Goal: Communication & Community: Answer question/provide support

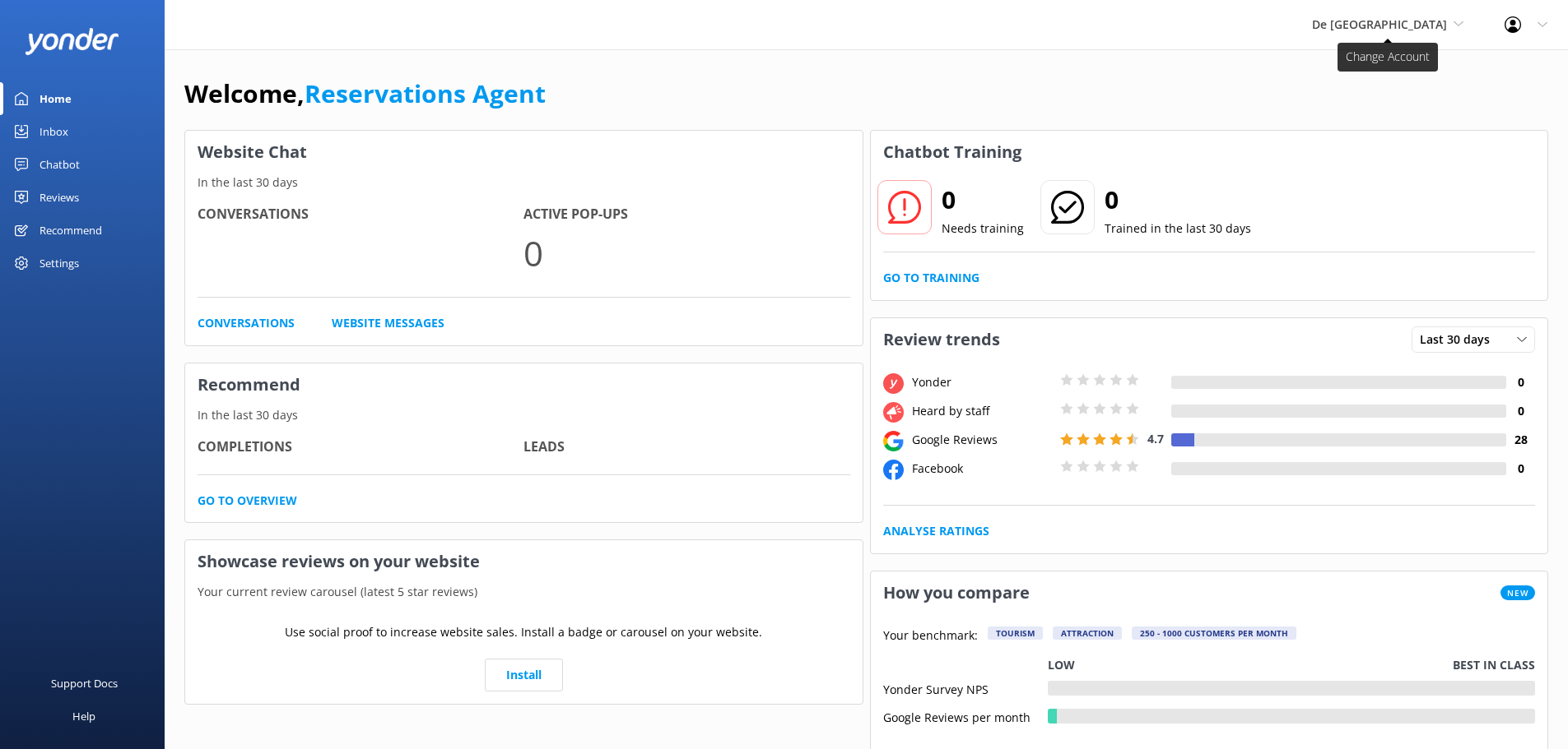
click at [1403, 32] on span "De [GEOGRAPHIC_DATA]" at bounding box center [1388, 24] width 152 height 18
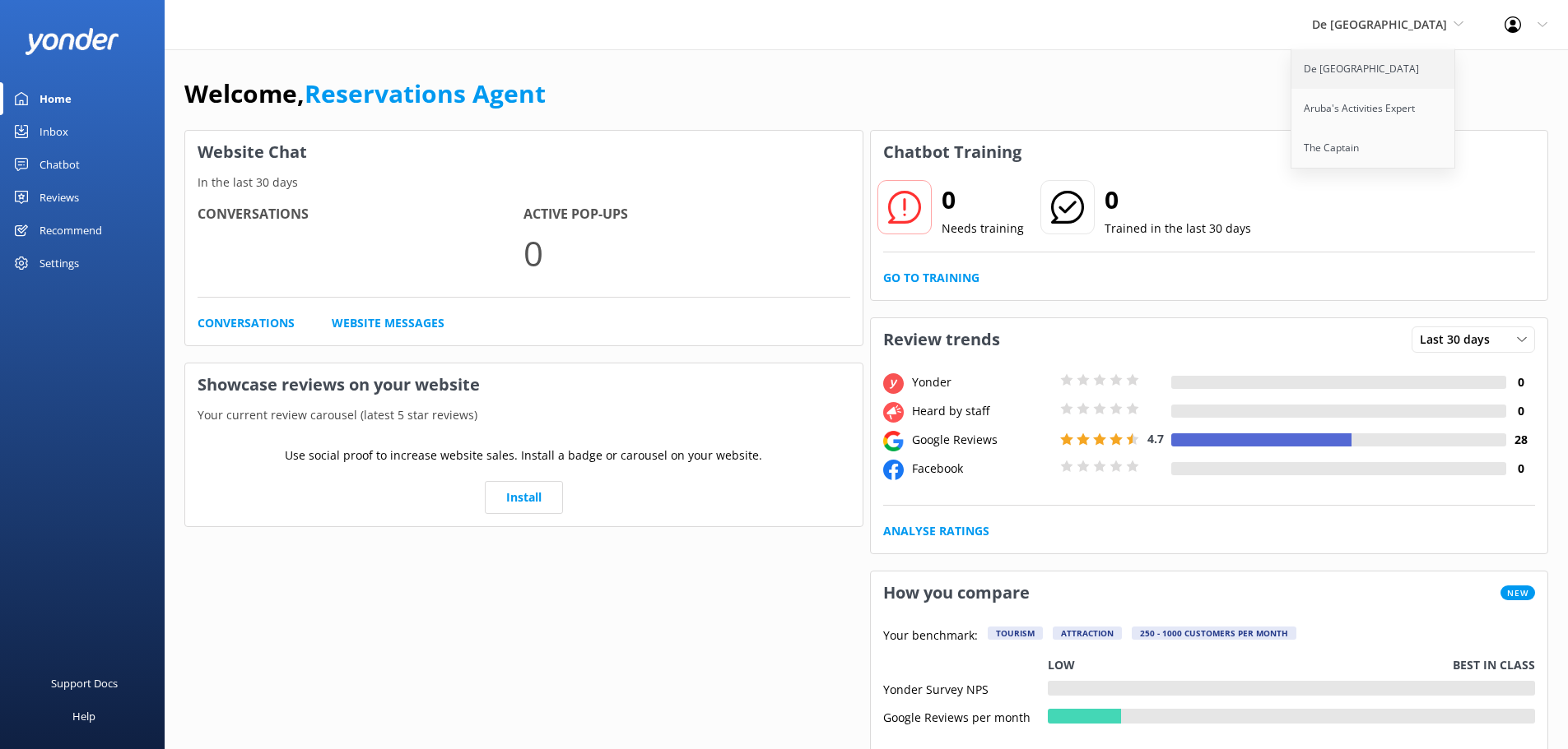
click at [1401, 64] on link "De [GEOGRAPHIC_DATA]" at bounding box center [1374, 69] width 165 height 40
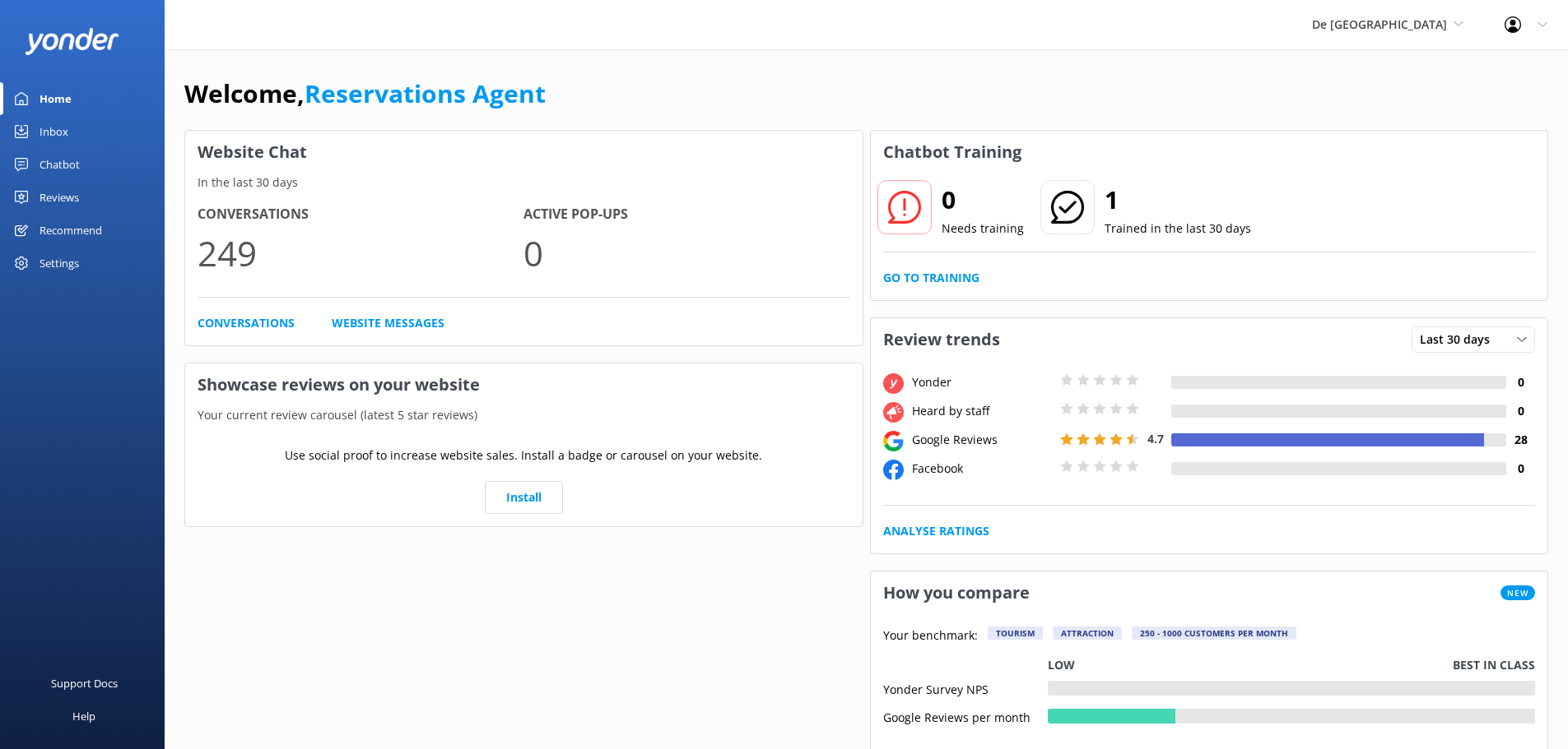
click at [44, 128] on div "Inbox" at bounding box center [54, 131] width 28 height 33
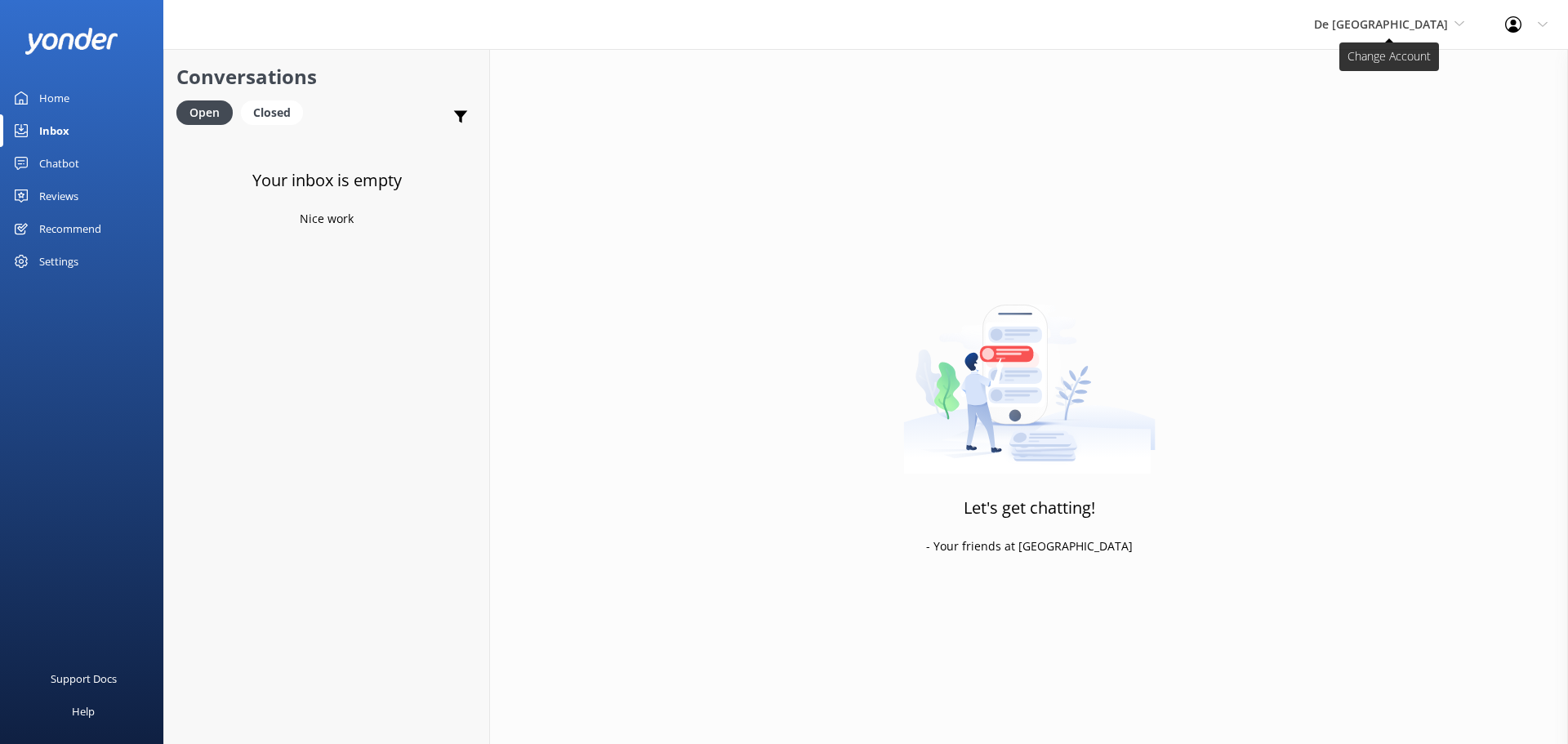
click at [1400, 19] on span "De [GEOGRAPHIC_DATA]" at bounding box center [1381, 24] width 134 height 15
click at [1370, 115] on link "Aruba's Activities Expert" at bounding box center [1375, 108] width 164 height 40
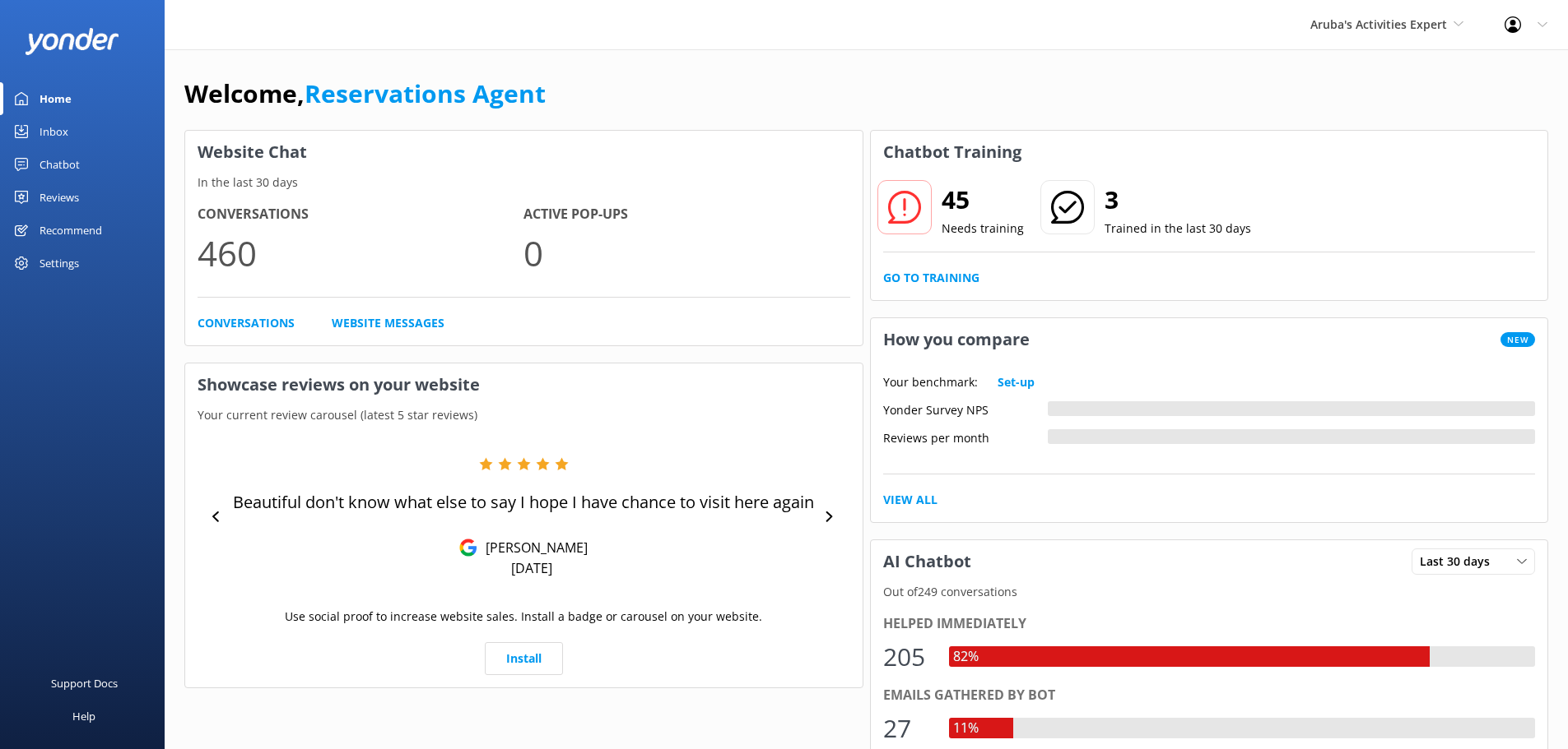
click at [57, 121] on div "Inbox" at bounding box center [54, 131] width 28 height 33
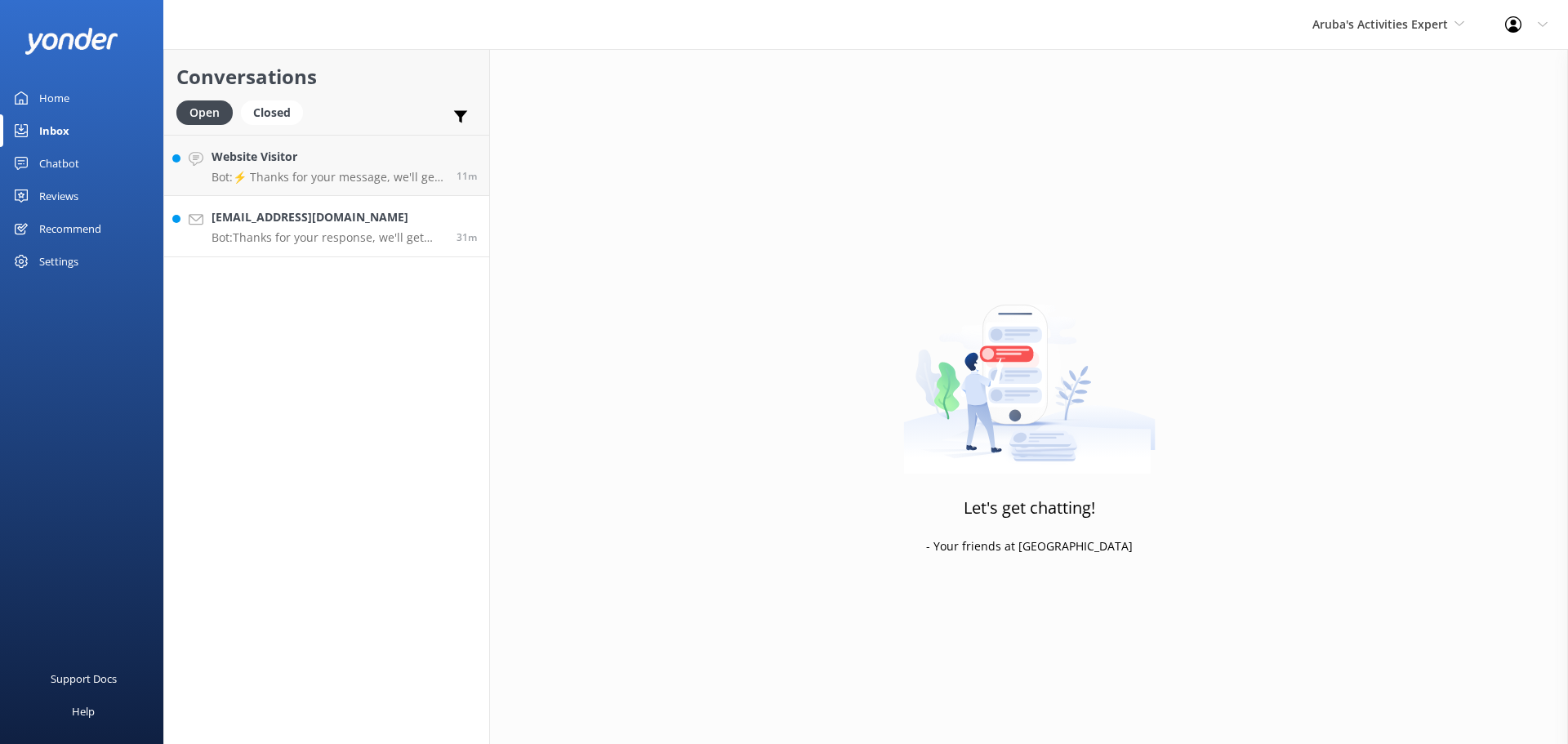
click at [325, 235] on p "Bot: Thanks for your response, we'll get back to you as soon as we can during o…" at bounding box center [328, 238] width 232 height 15
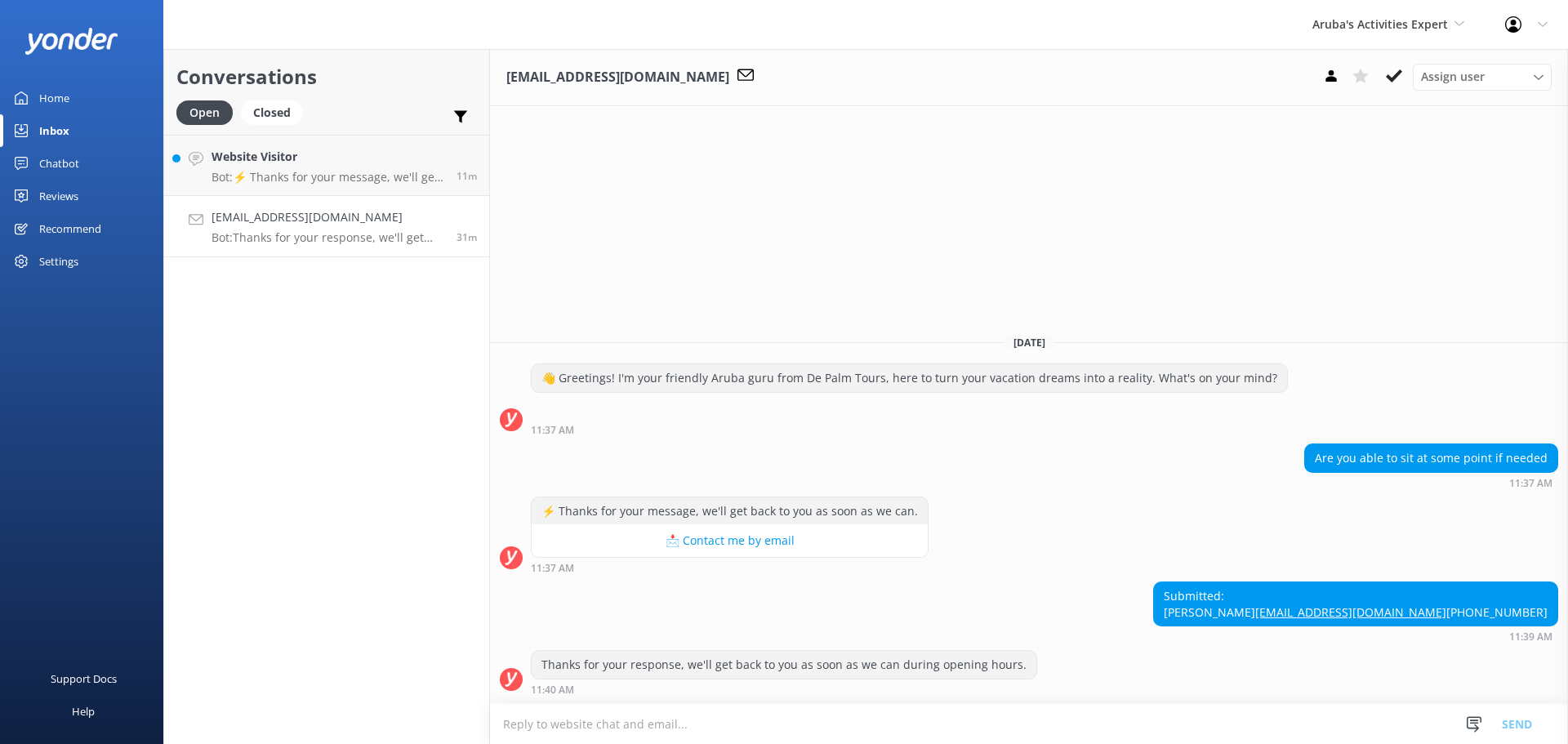
click at [667, 728] on textarea at bounding box center [1029, 724] width 1078 height 40
type textarea "yes"
click at [1525, 722] on button "Send" at bounding box center [1516, 723] width 61 height 40
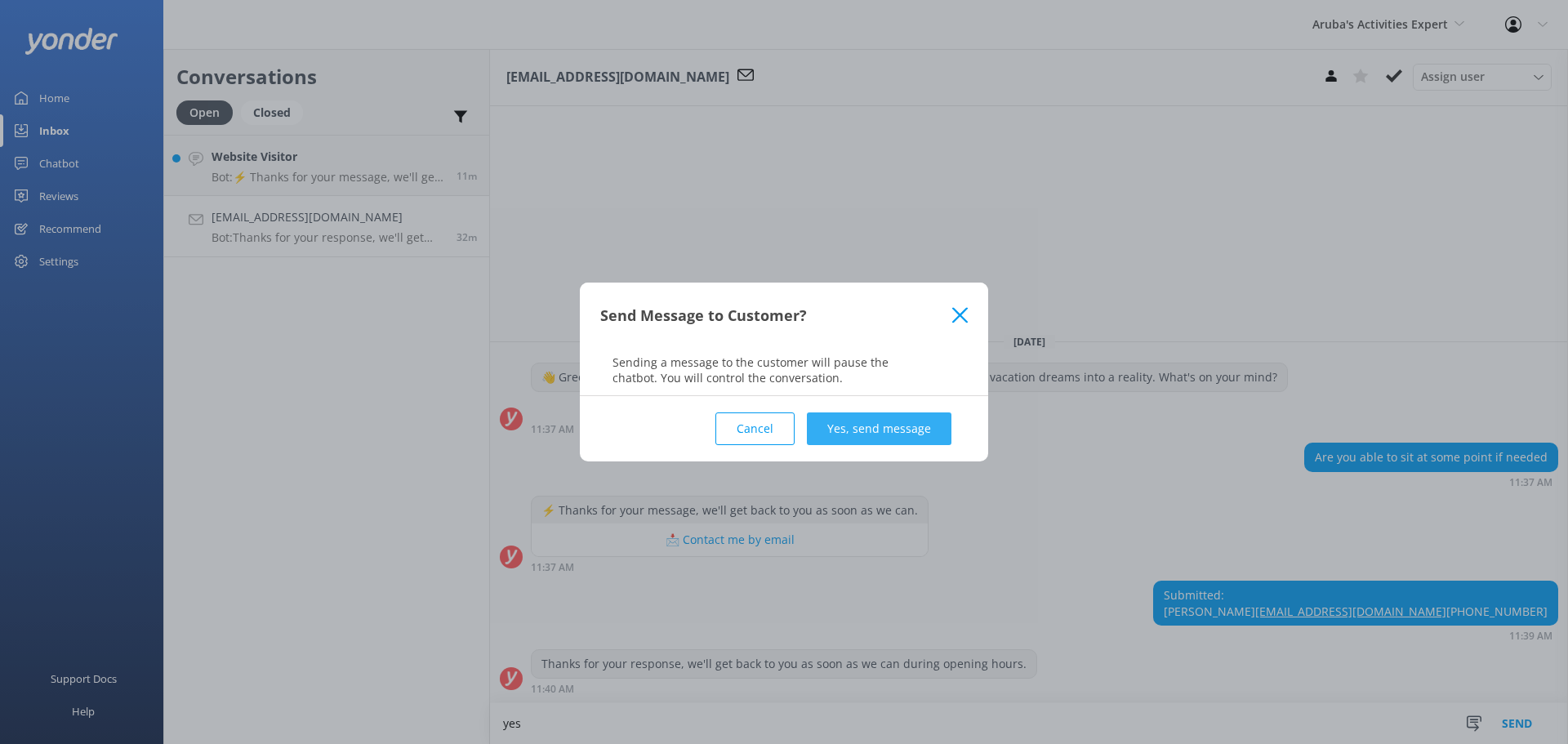
click at [916, 437] on button "Yes, send message" at bounding box center [879, 429] width 145 height 33
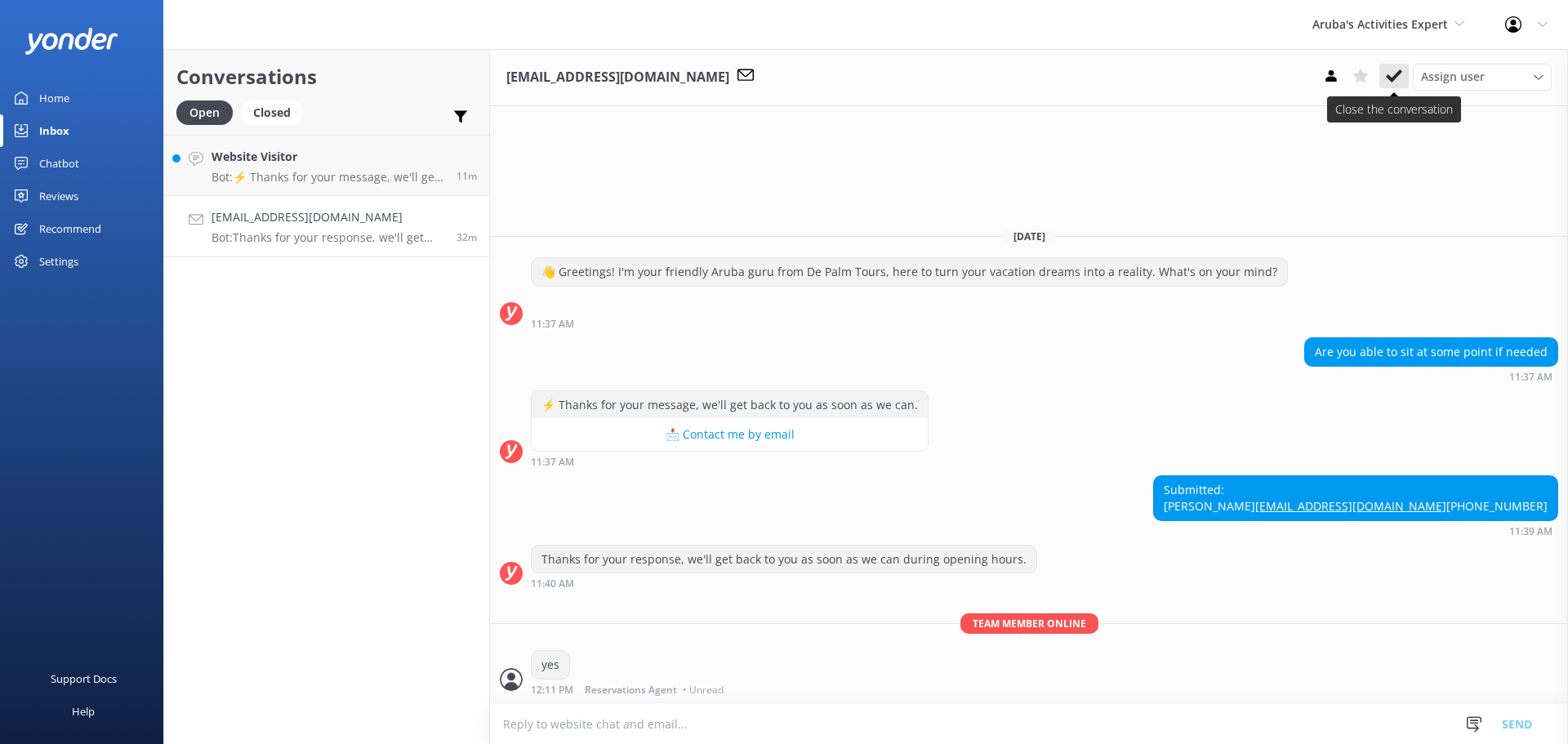
click at [1385, 66] on button at bounding box center [1393, 76] width 29 height 24
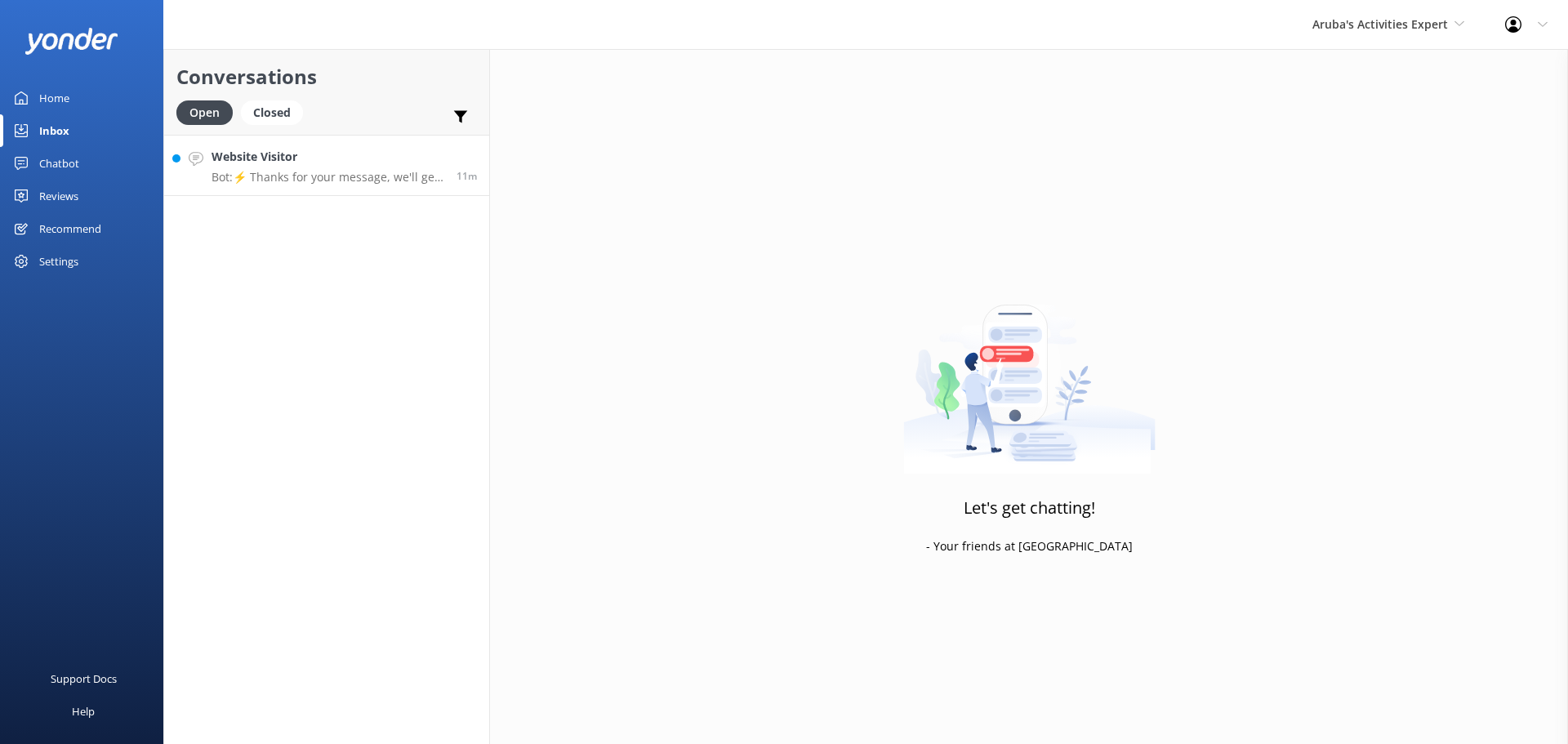
click at [357, 164] on h4 "Website Visitor" at bounding box center [328, 156] width 232 height 18
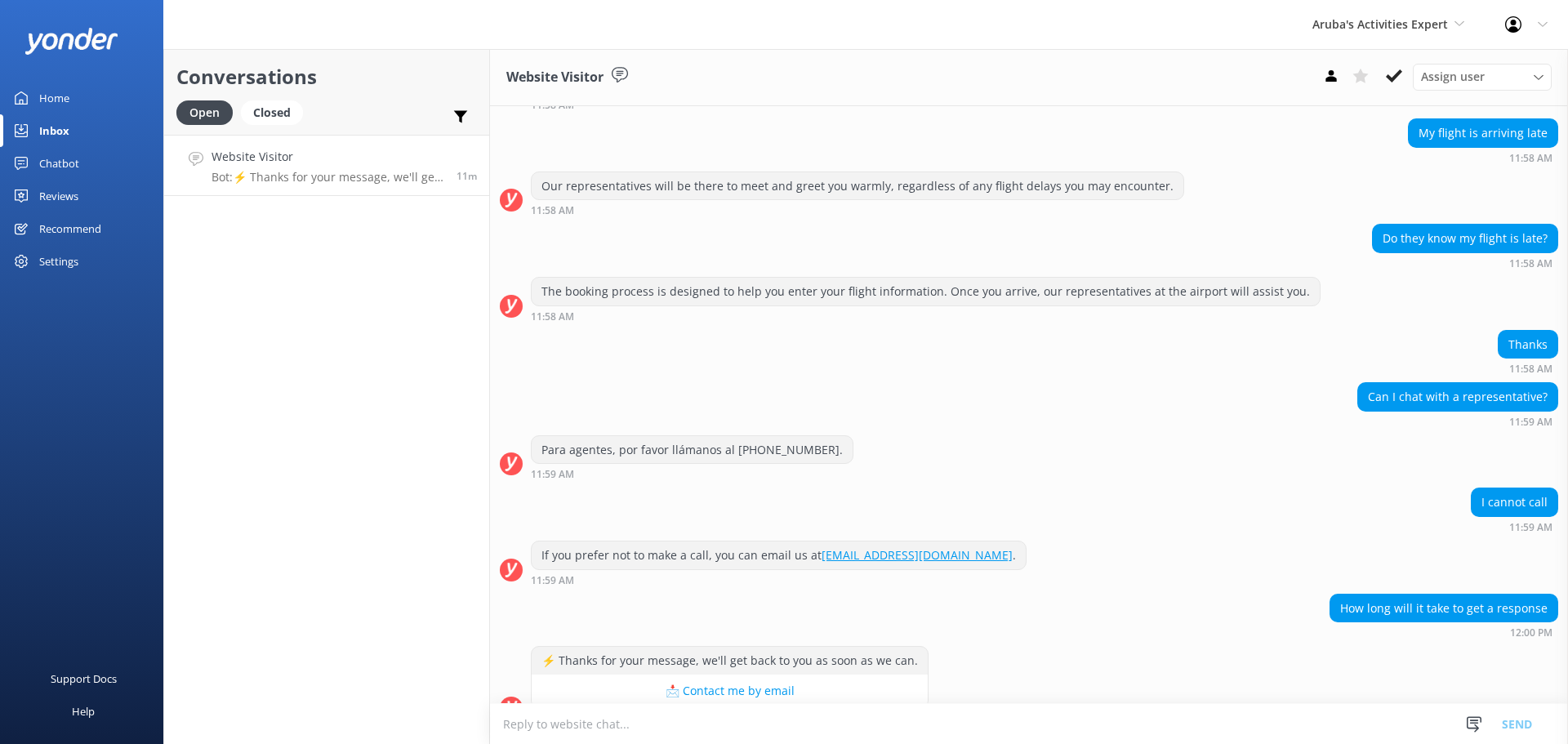
scroll to position [138, 0]
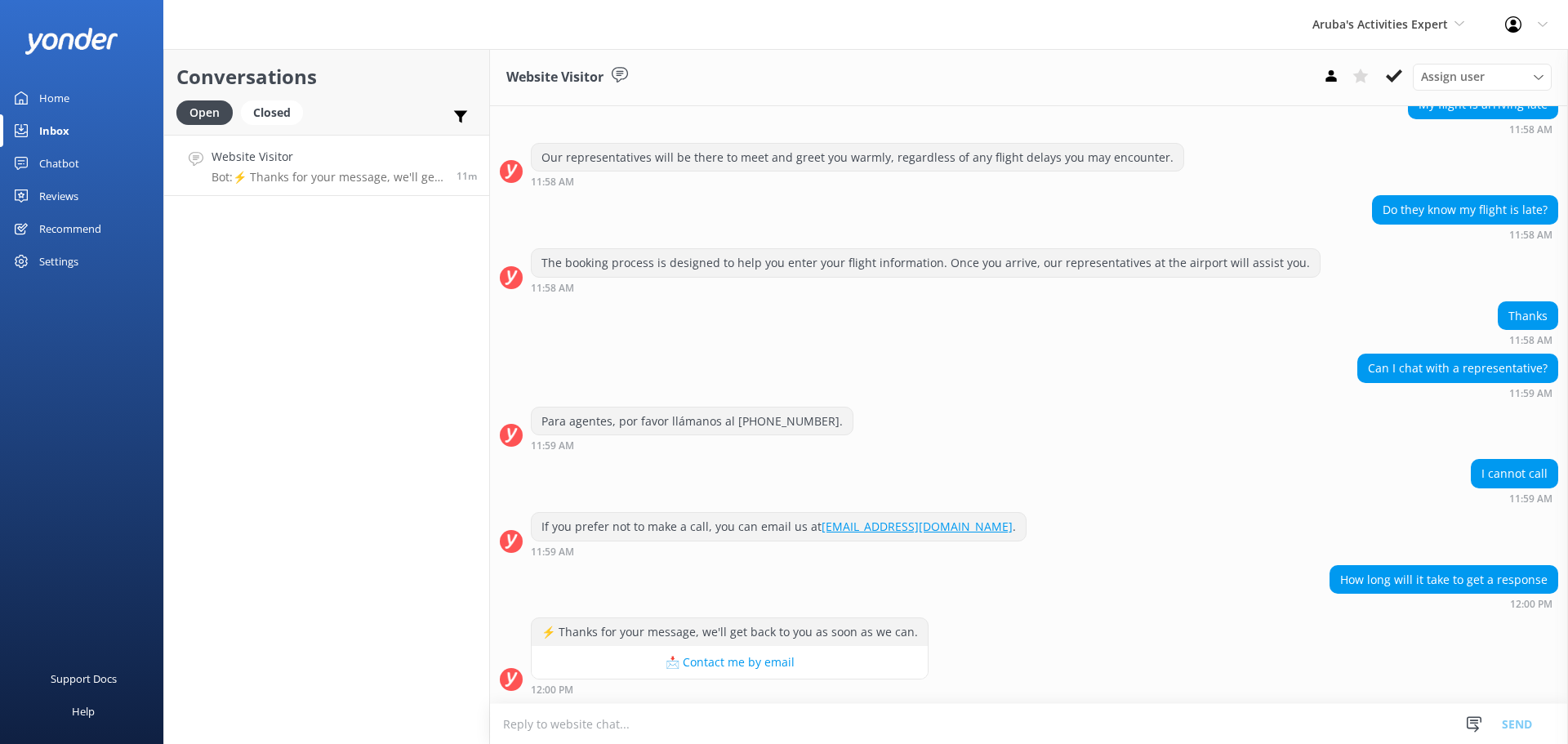
click at [689, 723] on textarea at bounding box center [1029, 724] width 1078 height 40
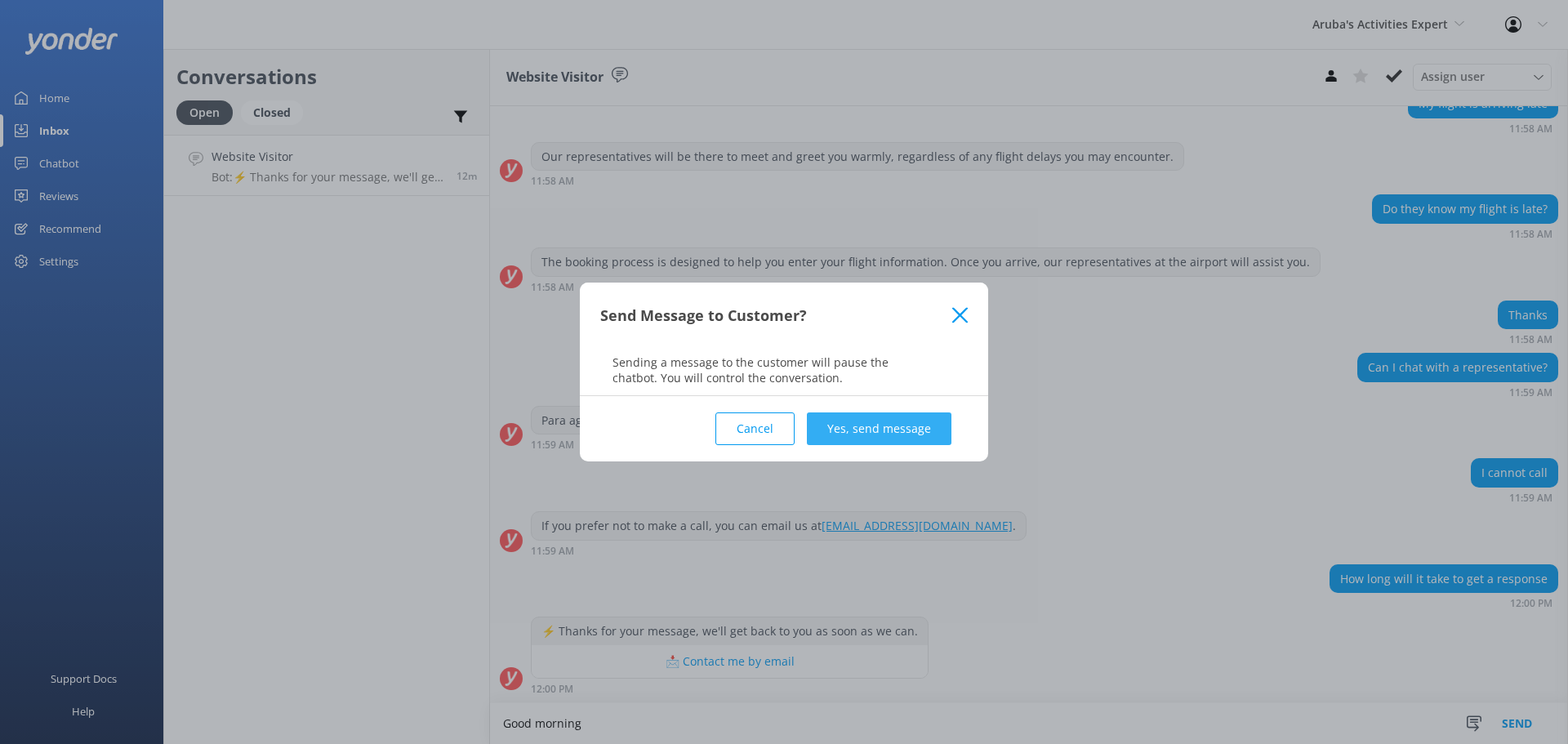
type textarea "Good morning"
click at [862, 435] on button "Yes, send message" at bounding box center [879, 429] width 145 height 33
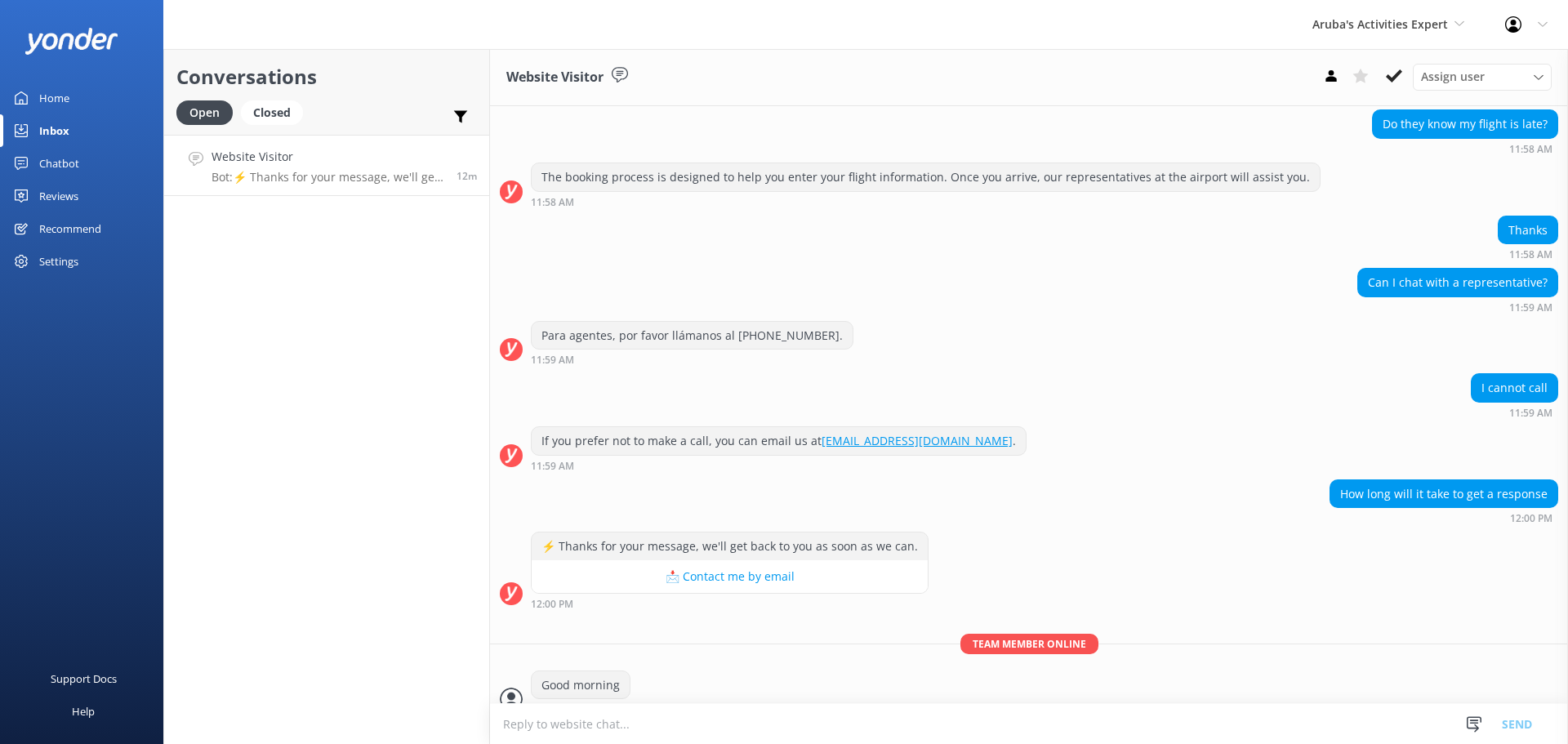
scroll to position [244, 0]
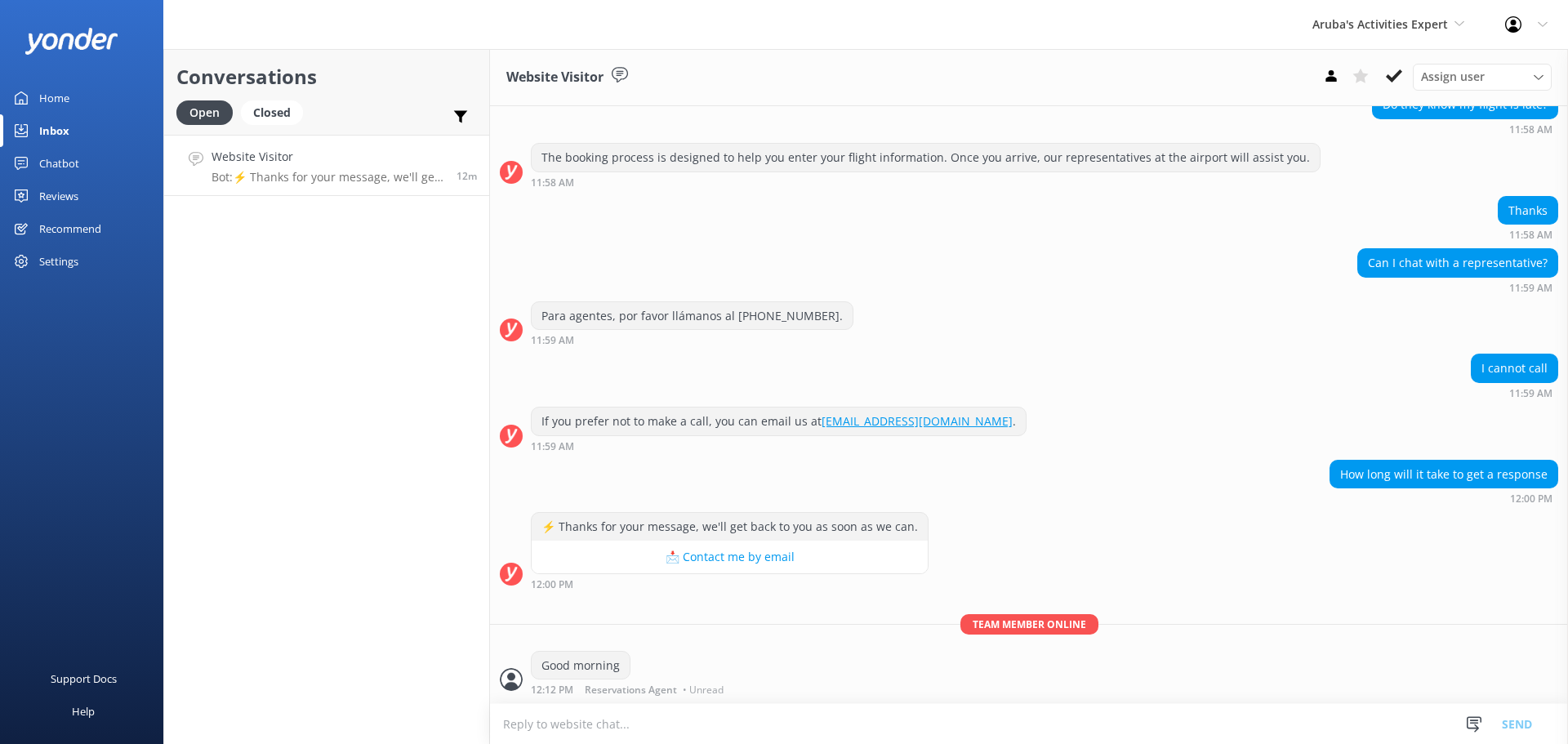
click at [546, 718] on textarea at bounding box center [1029, 724] width 1078 height 40
click at [586, 724] on textarea "Do you have a 0prifvate o9r sharded transportation?" at bounding box center [1029, 723] width 1078 height 40
click at [598, 722] on textarea "Do you have a prifvate o9r sharded transportation?" at bounding box center [1029, 723] width 1078 height 40
click at [629, 731] on textarea "Do you have a private o9r sharded transportation?" at bounding box center [1029, 723] width 1078 height 40
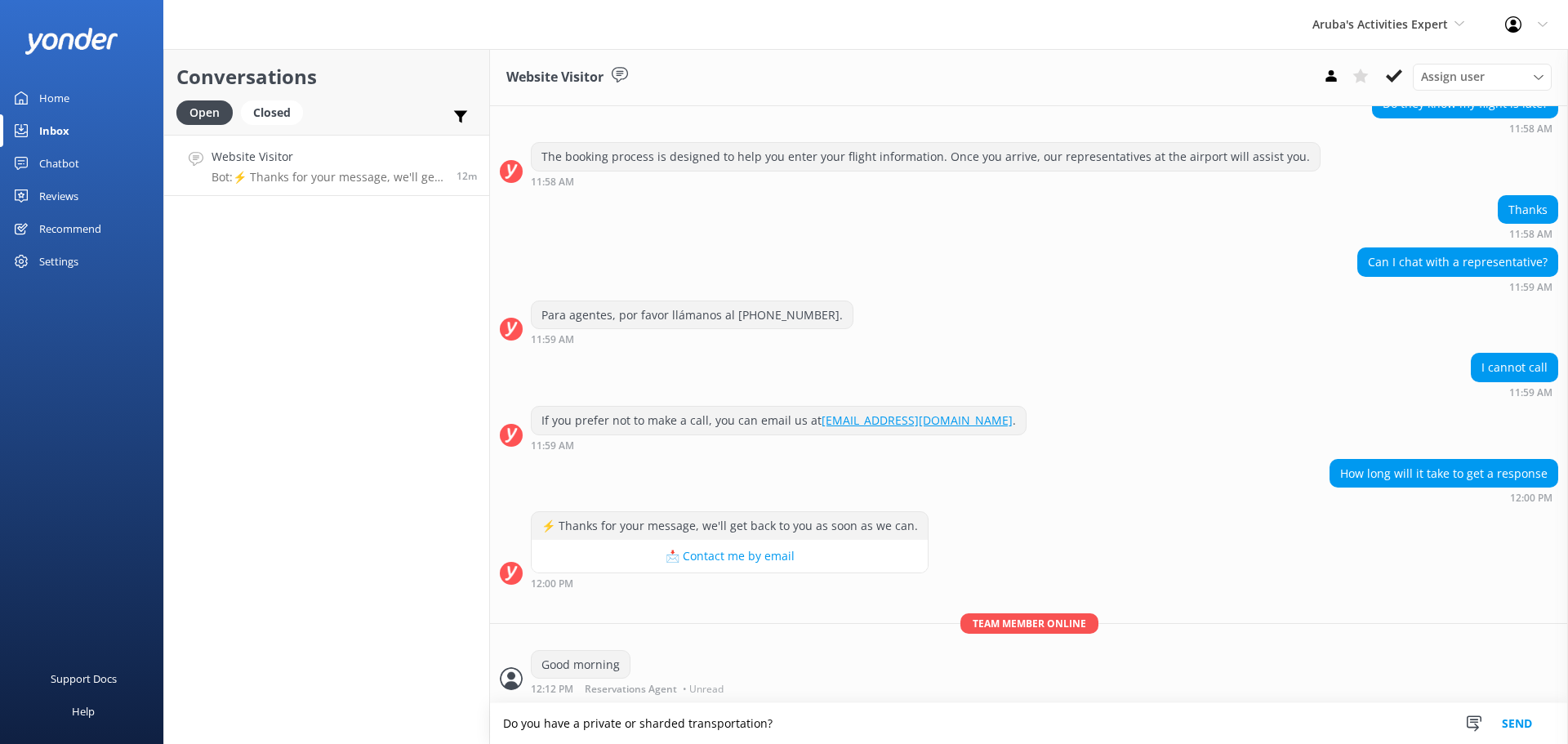
click at [838, 723] on textarea "Do you have a private or sharded transportation?" at bounding box center [1029, 723] width 1078 height 40
click at [682, 724] on textarea "Do you have a private or sharded transportation?" at bounding box center [1029, 723] width 1078 height 40
click at [783, 720] on textarea "Do you have a private or shard transportation?" at bounding box center [1029, 723] width 1078 height 40
type textarea "Do you have a private or shard transportation?"
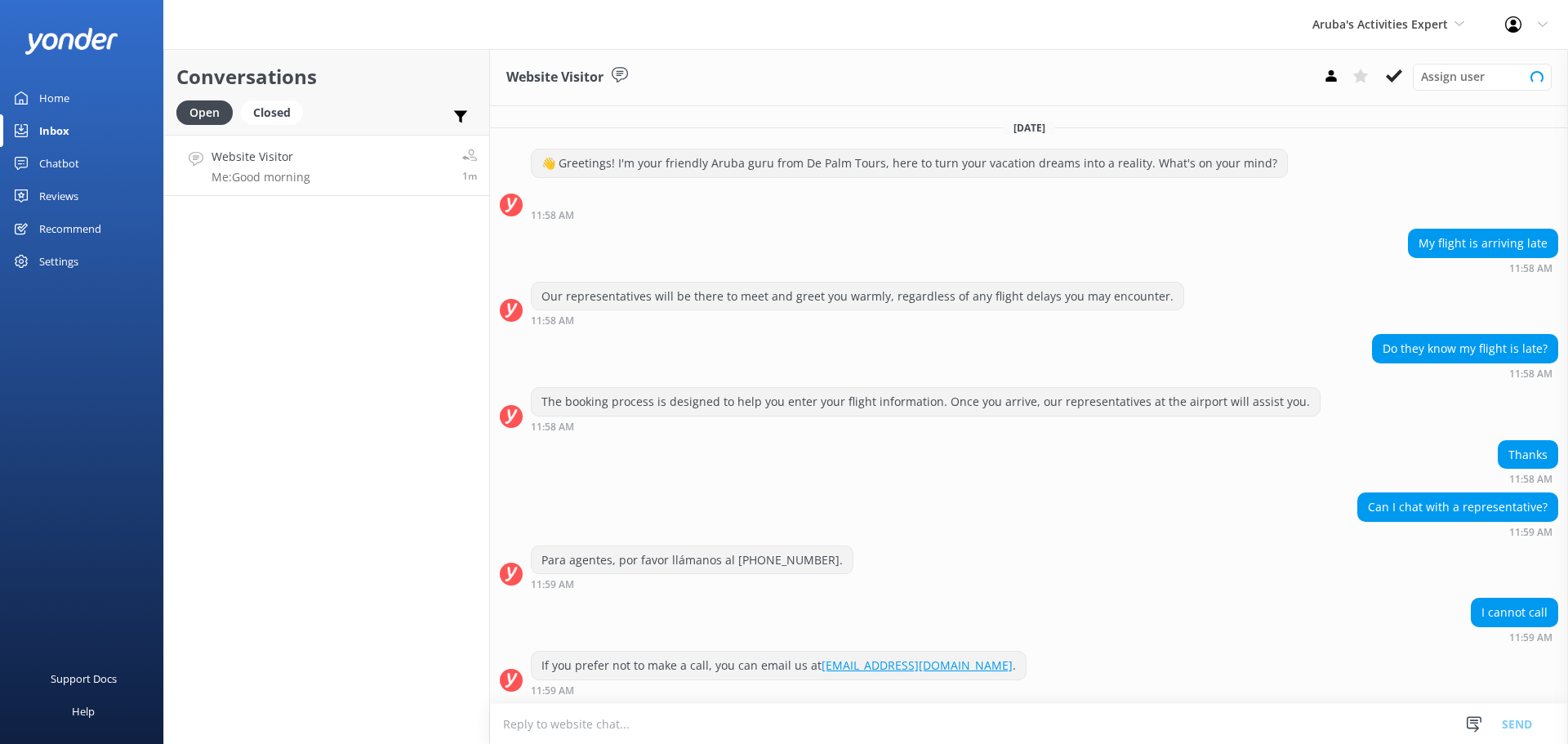
scroll to position [244, 0]
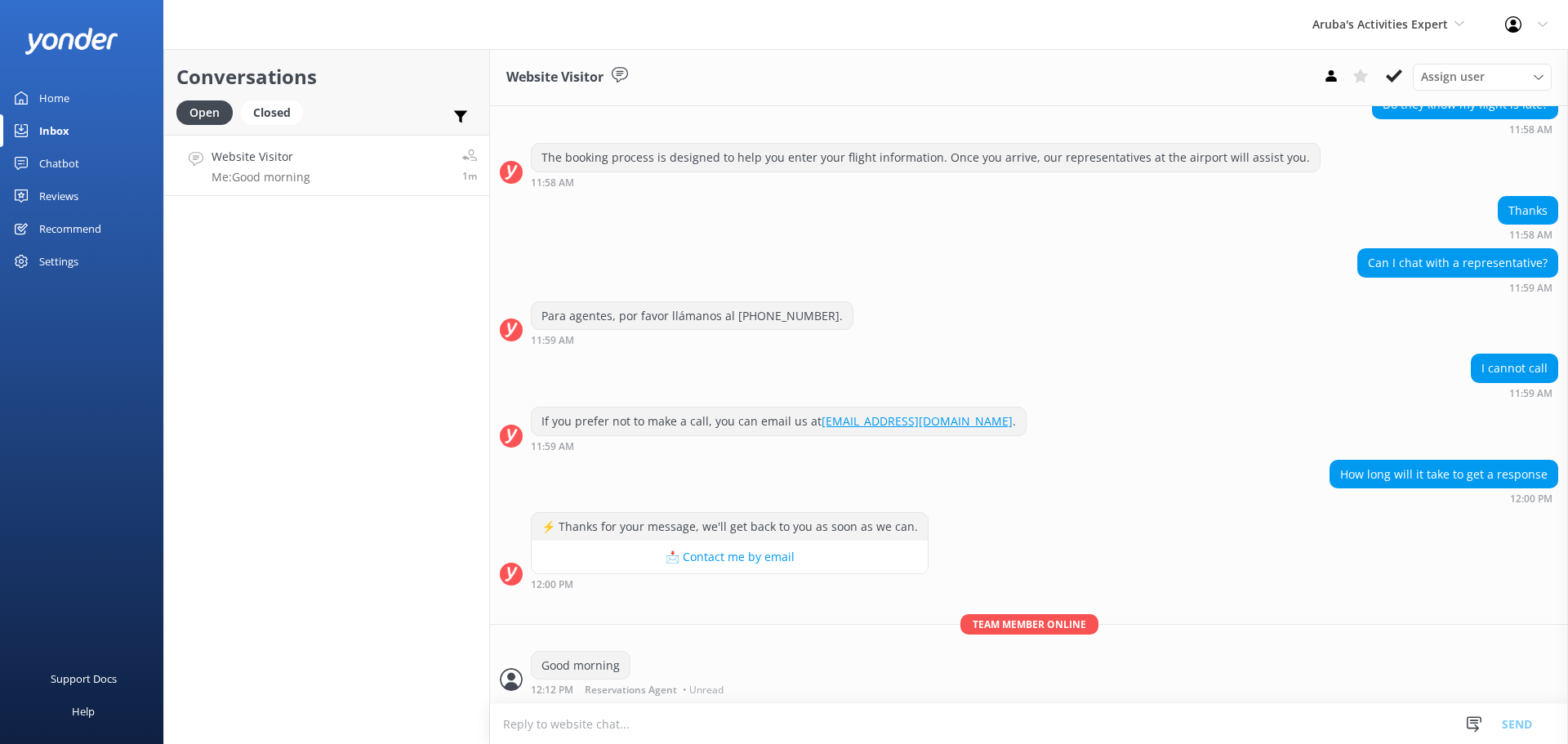
click at [657, 721] on textarea at bounding box center [1029, 724] width 1078 height 40
type textarea "do you have a private or shared transportation?"
click at [1520, 729] on button "Send" at bounding box center [1516, 723] width 61 height 40
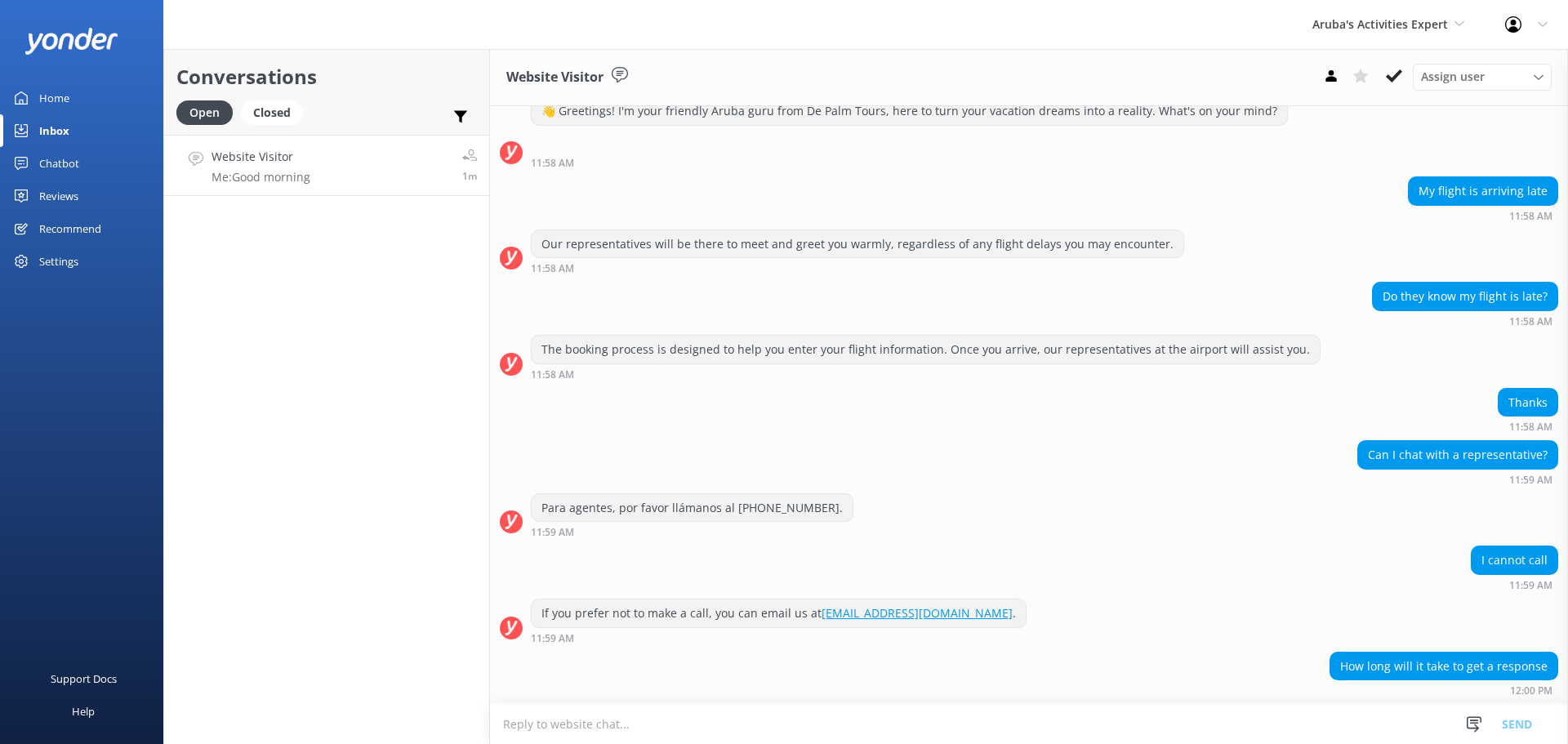
scroll to position [298, 0]
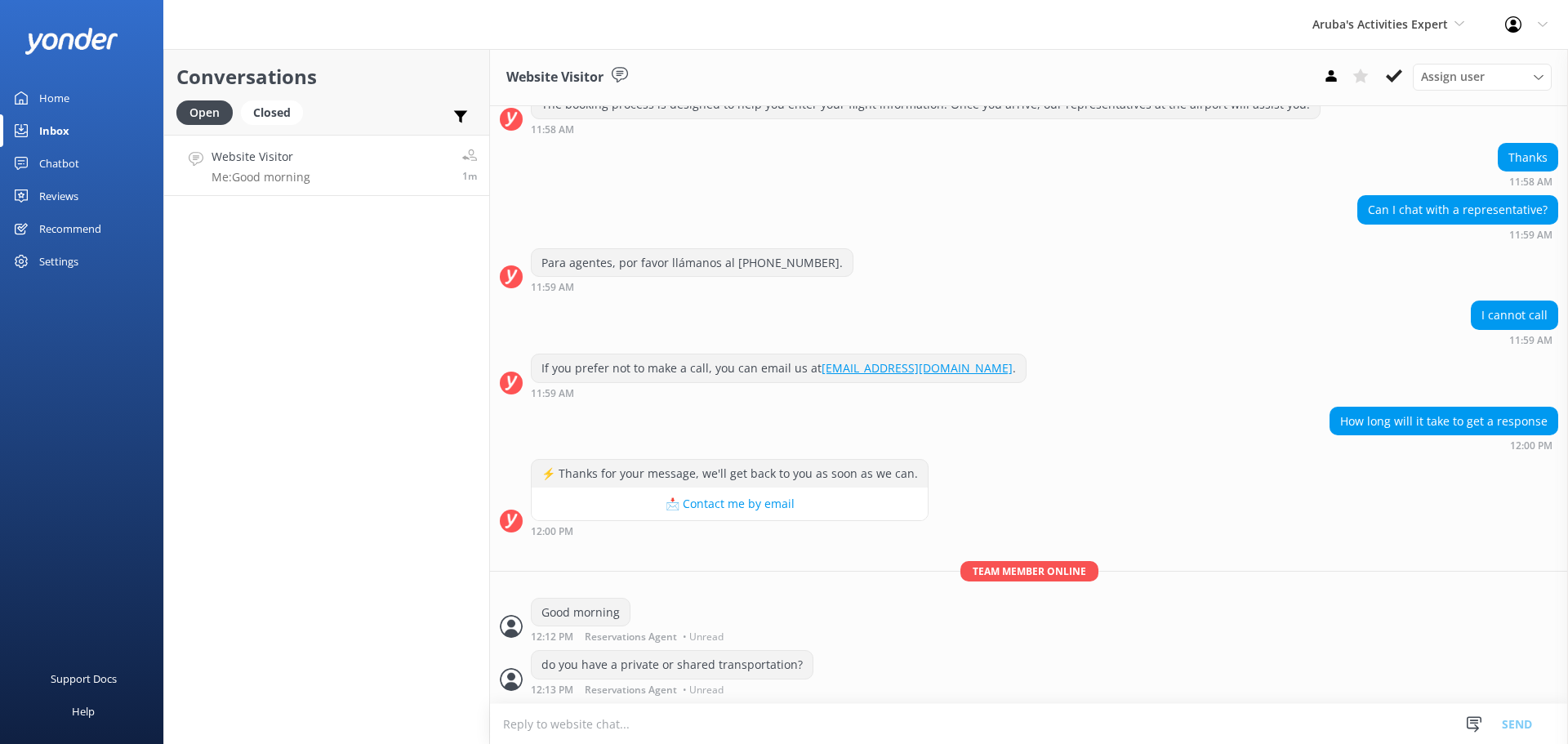
click at [681, 723] on textarea at bounding box center [1029, 724] width 1078 height 40
type textarea "And yes we do track every flight arriving and leaving"
click at [1497, 713] on button "Send" at bounding box center [1516, 723] width 61 height 40
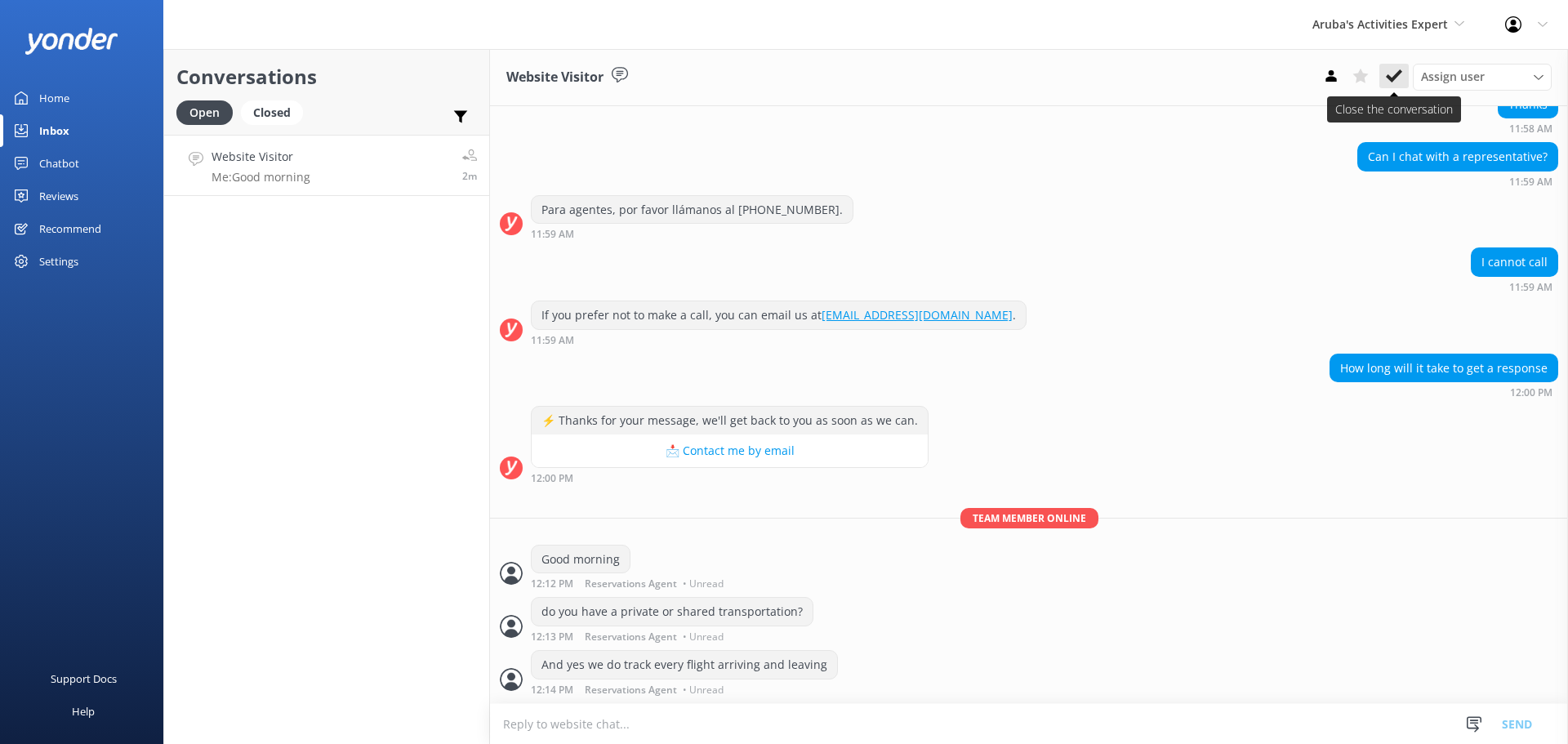
click at [1384, 80] on button at bounding box center [1393, 76] width 29 height 24
